Goal: Task Accomplishment & Management: Use online tool/utility

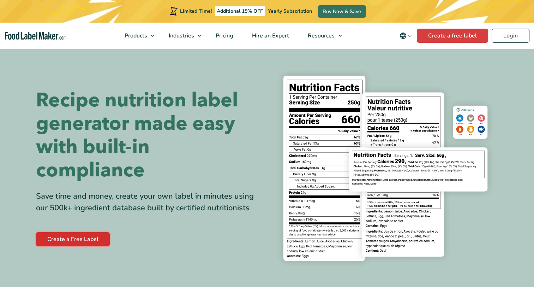
click at [83, 238] on link "Create a Free Label" at bounding box center [73, 239] width 74 height 14
click at [84, 237] on link "Create a Free Label" at bounding box center [73, 239] width 74 height 14
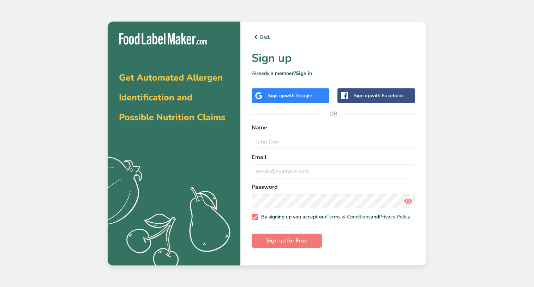
click at [303, 98] on span "with Google" at bounding box center [299, 95] width 28 height 7
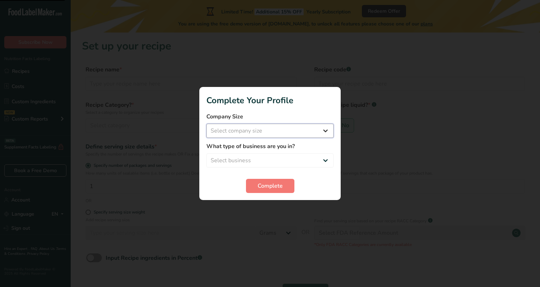
click at [270, 132] on select "Select company size Fewer than 10 Employees 10 to 50 Employees 51 to 500 Employ…" at bounding box center [269, 131] width 127 height 14
select select "1"
click at [206, 124] on select "Select company size Fewer than 10 Employees 10 to 50 Employees 51 to 500 Employ…" at bounding box center [269, 131] width 127 height 14
click at [264, 157] on select "Select business Packaged Food Manufacturer Restaurant & Cafe Bakery Meal Plans …" at bounding box center [269, 160] width 127 height 14
select select "1"
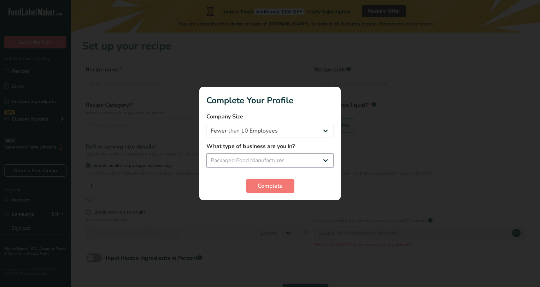
click at [206, 153] on select "Select business Packaged Food Manufacturer Restaurant & Cafe Bakery Meal Plans …" at bounding box center [269, 160] width 127 height 14
click at [273, 184] on span "Complete" at bounding box center [269, 186] width 25 height 8
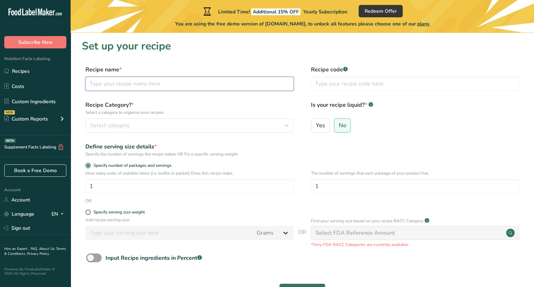
click at [193, 82] on input "text" at bounding box center [189, 84] width 208 height 14
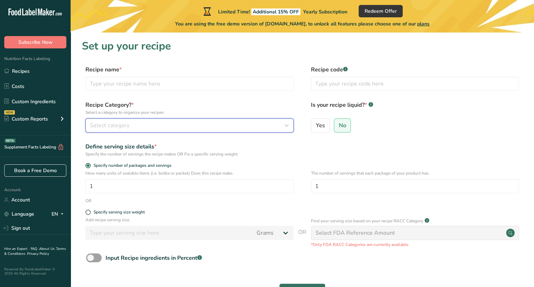
click at [182, 130] on button "Select category" at bounding box center [189, 125] width 208 height 14
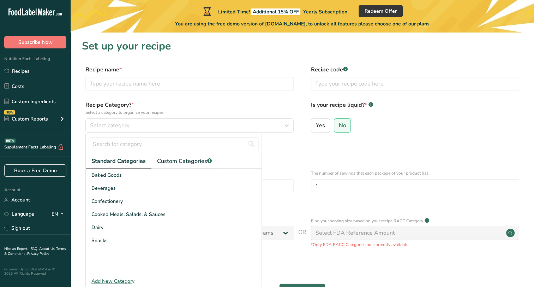
click at [372, 151] on div "Define serving size details * Specify the number of servings the recipe makes O…" at bounding box center [302, 149] width 441 height 15
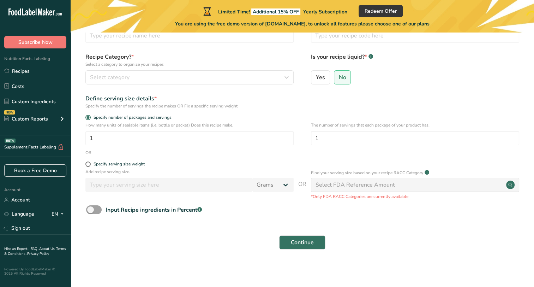
scroll to position [49, 0]
click at [45, 105] on link "Custom Ingredients" at bounding box center [35, 101] width 71 height 13
